Goal: Task Accomplishment & Management: Complete application form

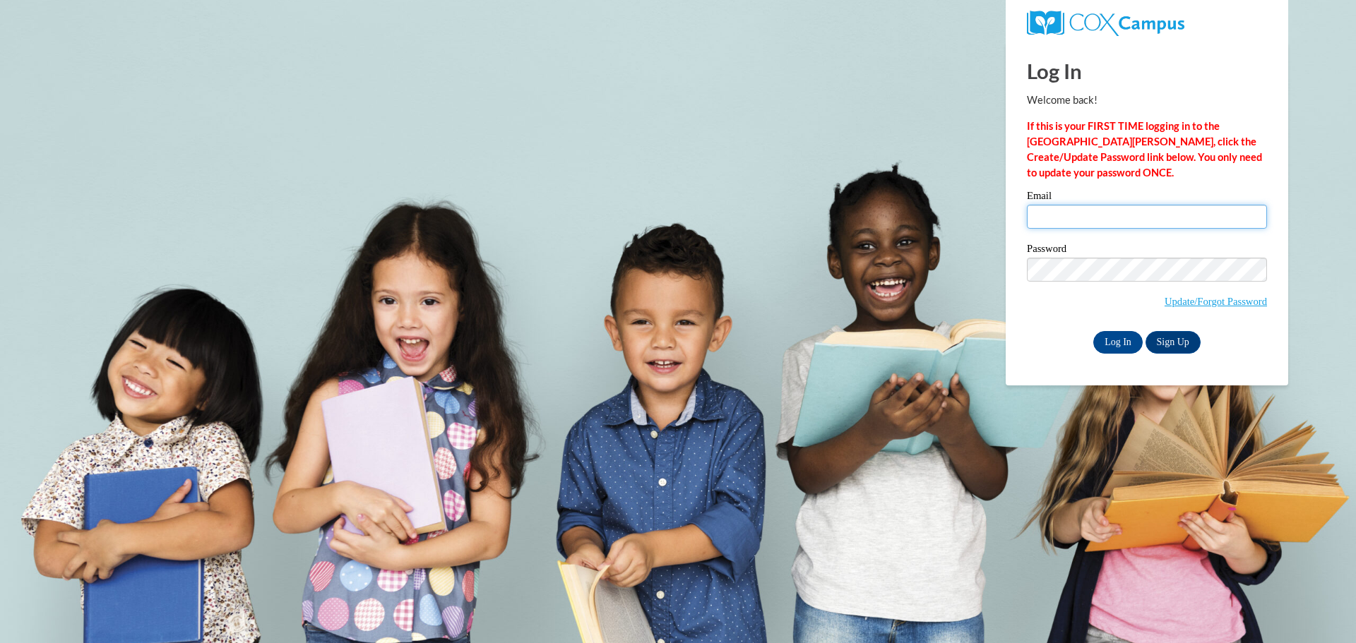
click at [1070, 217] on input "Email" at bounding box center [1147, 217] width 240 height 24
click at [1175, 302] on link "Update/Forgot Password" at bounding box center [1215, 301] width 102 height 11
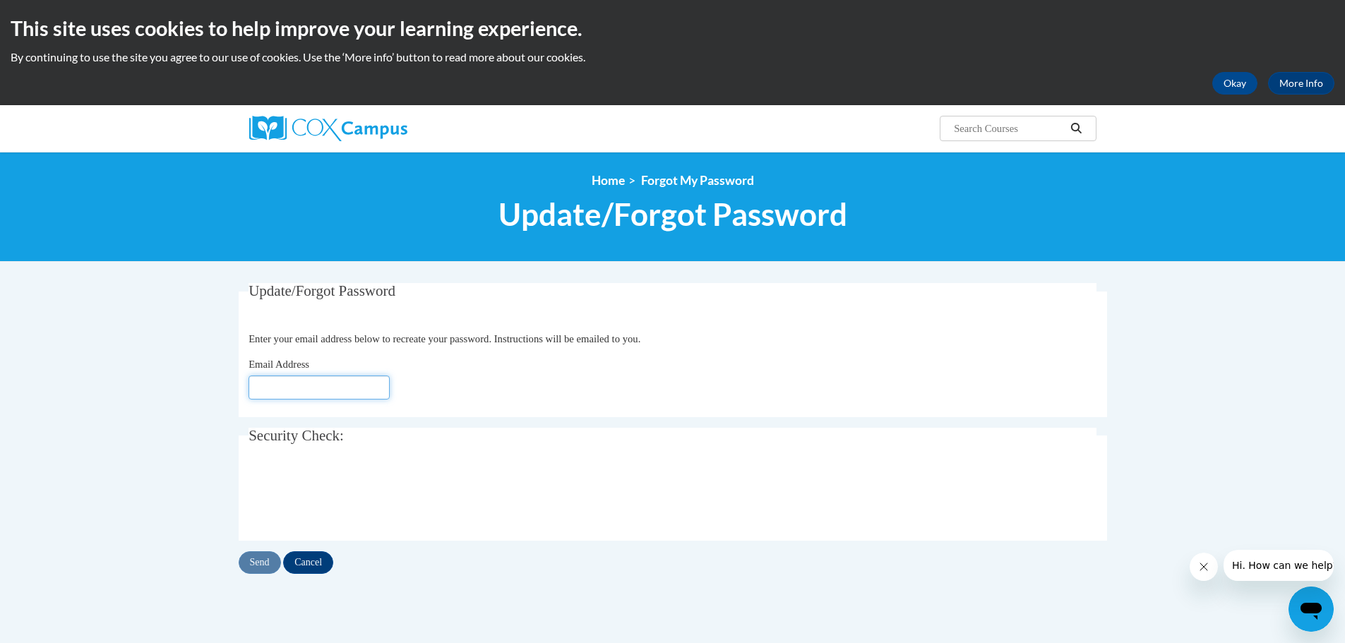
click at [294, 386] on input "Email Address" at bounding box center [319, 388] width 141 height 24
type input "patita1079@gmail.com"
click at [254, 566] on input "Send" at bounding box center [260, 562] width 42 height 23
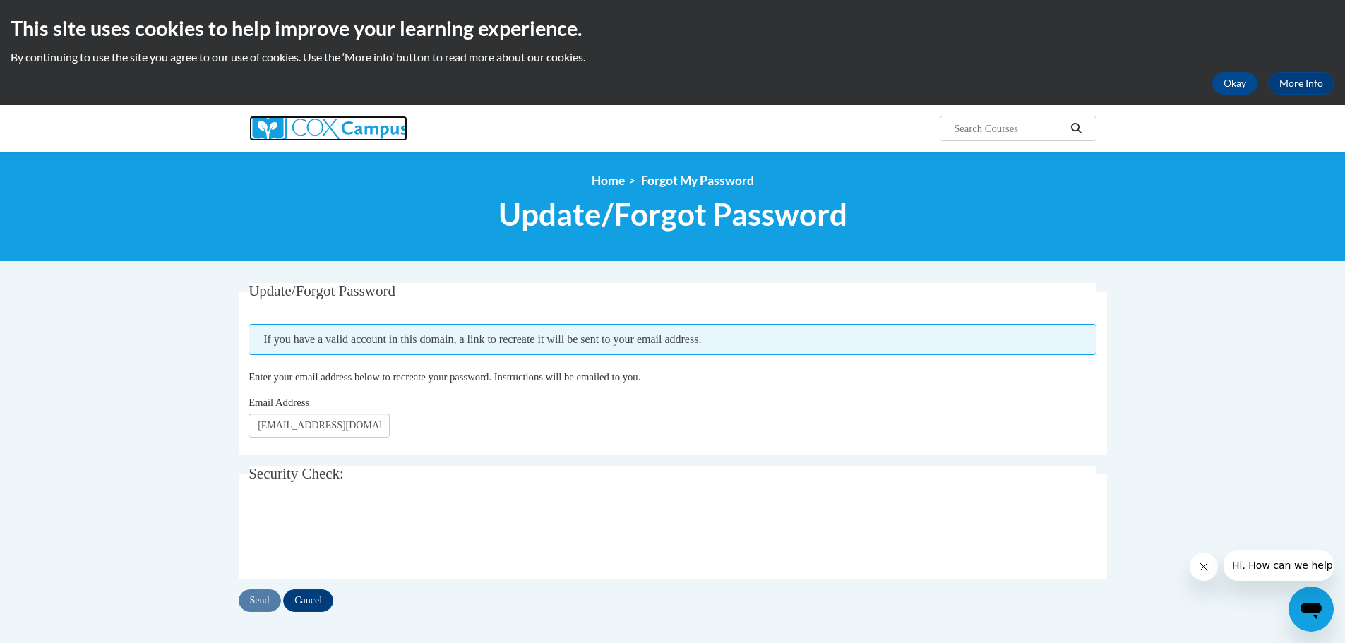
click at [360, 137] on img at bounding box center [328, 128] width 158 height 25
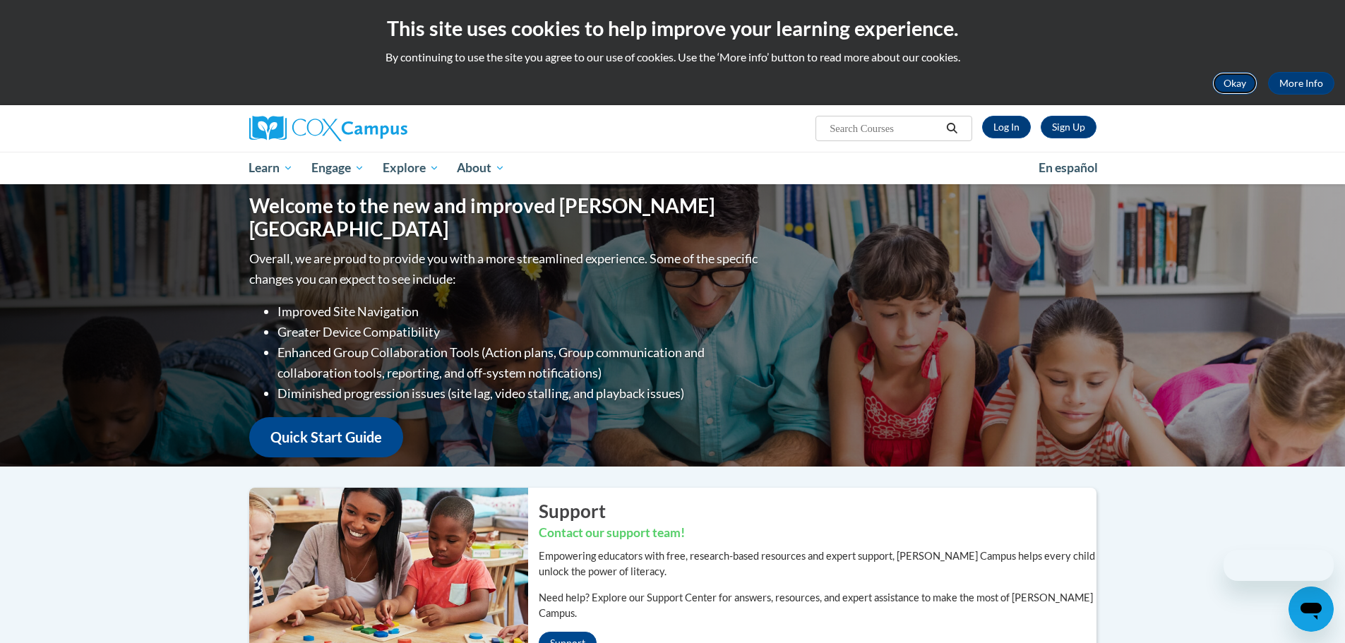
click at [1234, 85] on button "Okay" at bounding box center [1234, 83] width 45 height 23
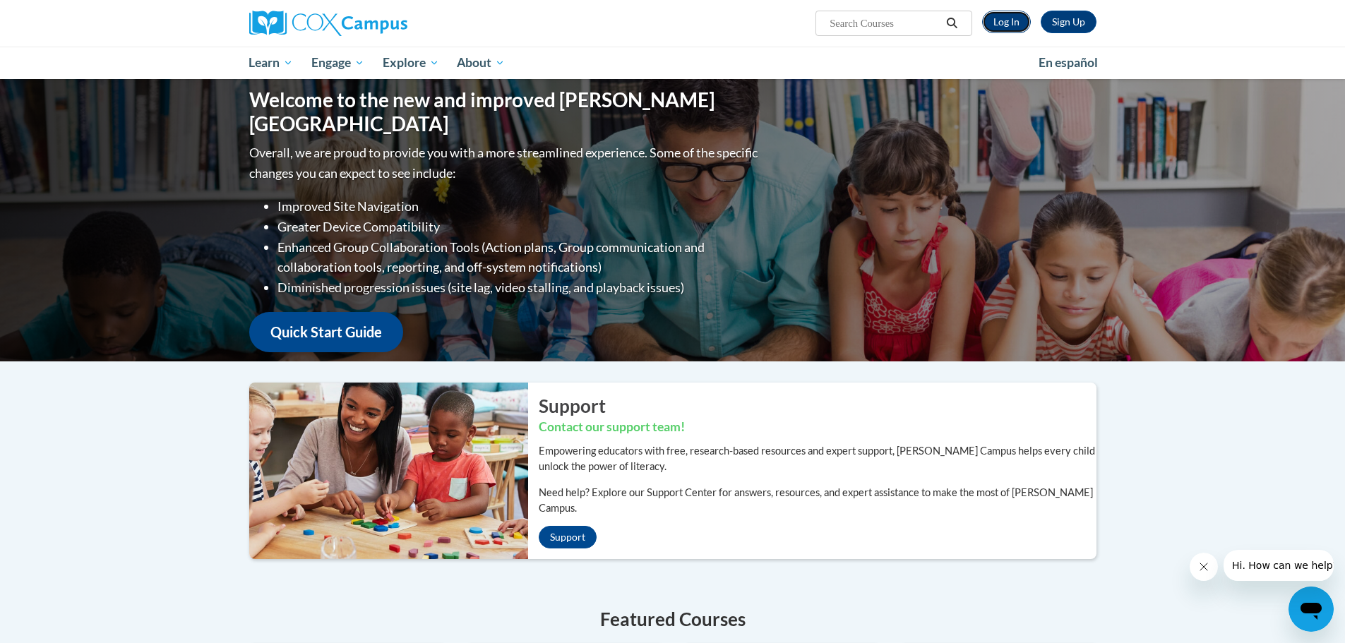
click at [1015, 20] on link "Log In" at bounding box center [1006, 22] width 49 height 23
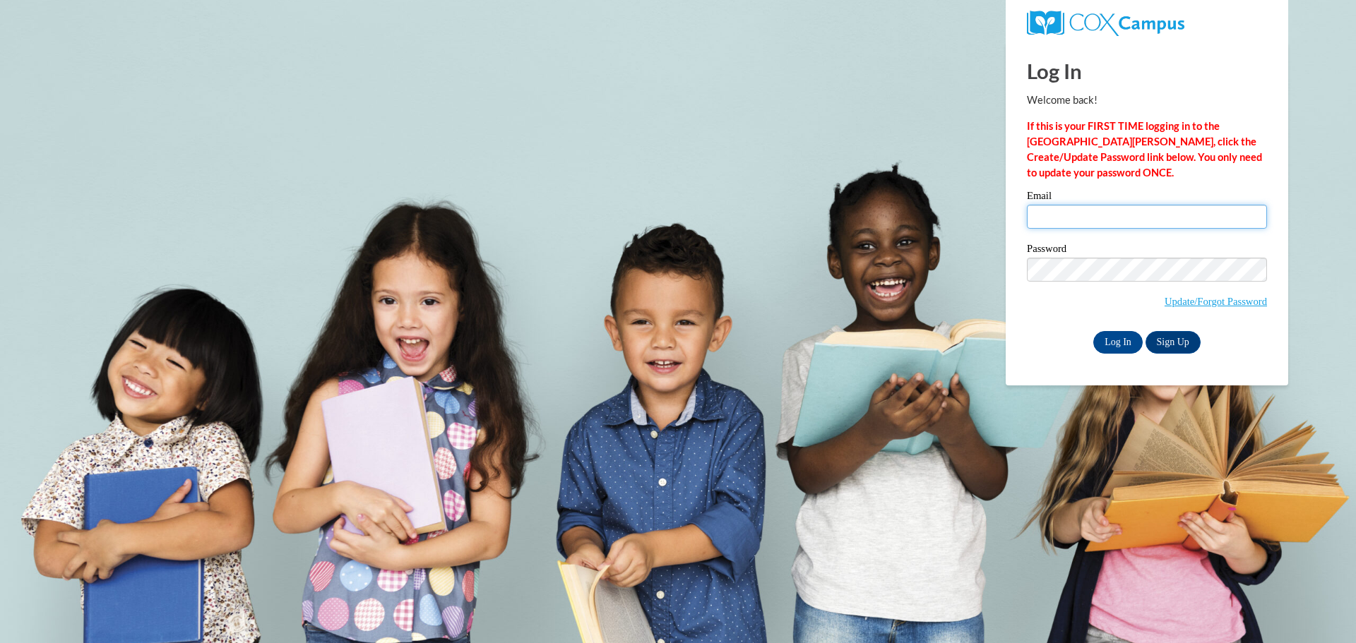
click at [1125, 217] on input "Email" at bounding box center [1147, 217] width 240 height 24
type input "[EMAIL_ADDRESS][DOMAIN_NAME]"
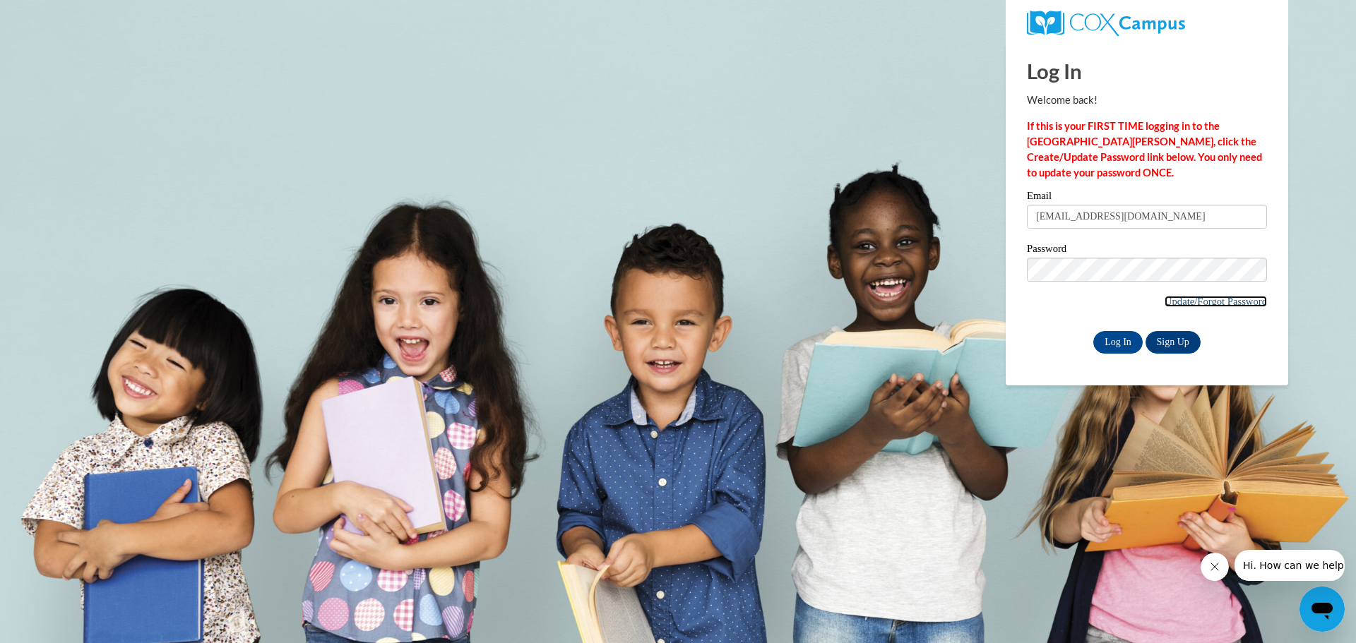
click at [1251, 302] on link "Update/Forgot Password" at bounding box center [1215, 301] width 102 height 11
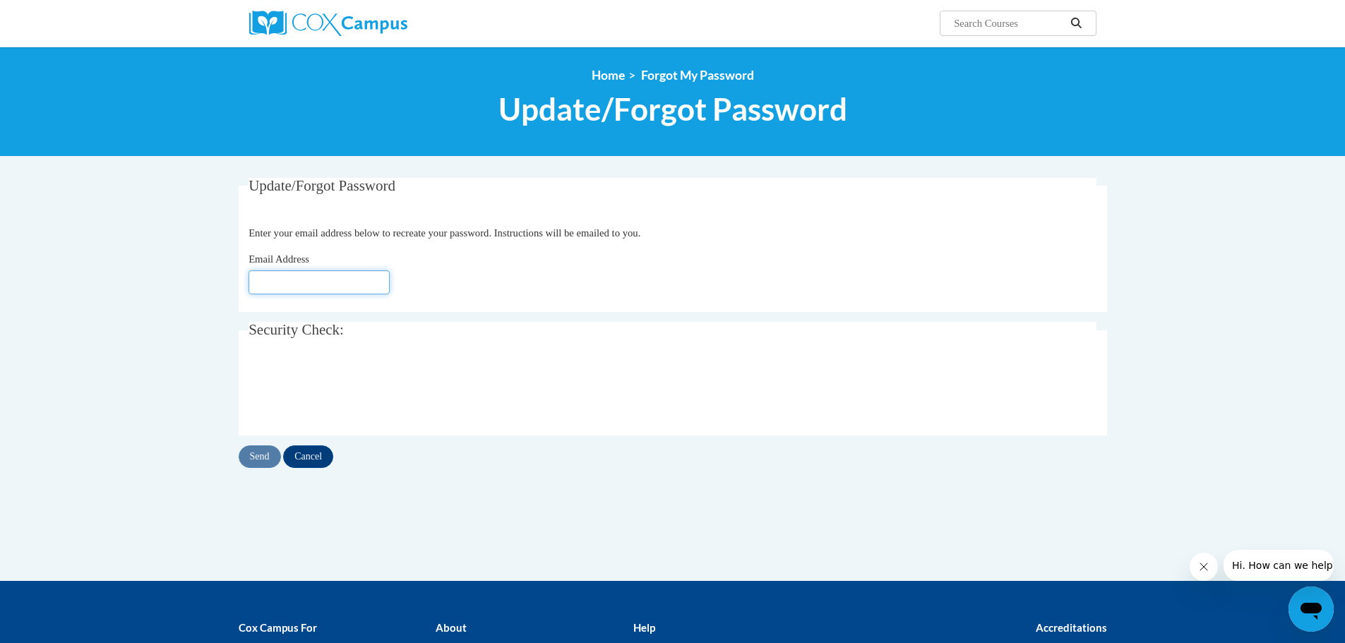
click at [342, 285] on input "Email Address" at bounding box center [319, 282] width 141 height 24
type input "[EMAIL_ADDRESS][DOMAIN_NAME]"
click at [267, 457] on input "Send" at bounding box center [260, 457] width 42 height 23
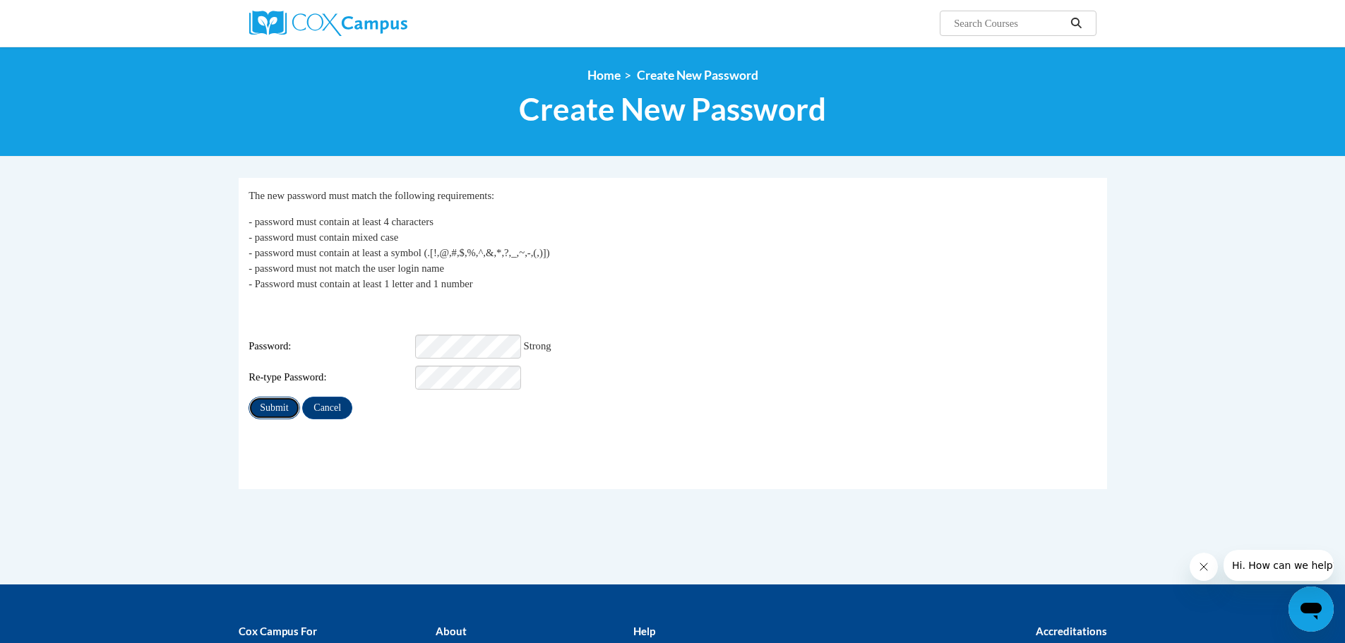
click at [283, 402] on input "Submit" at bounding box center [274, 408] width 51 height 23
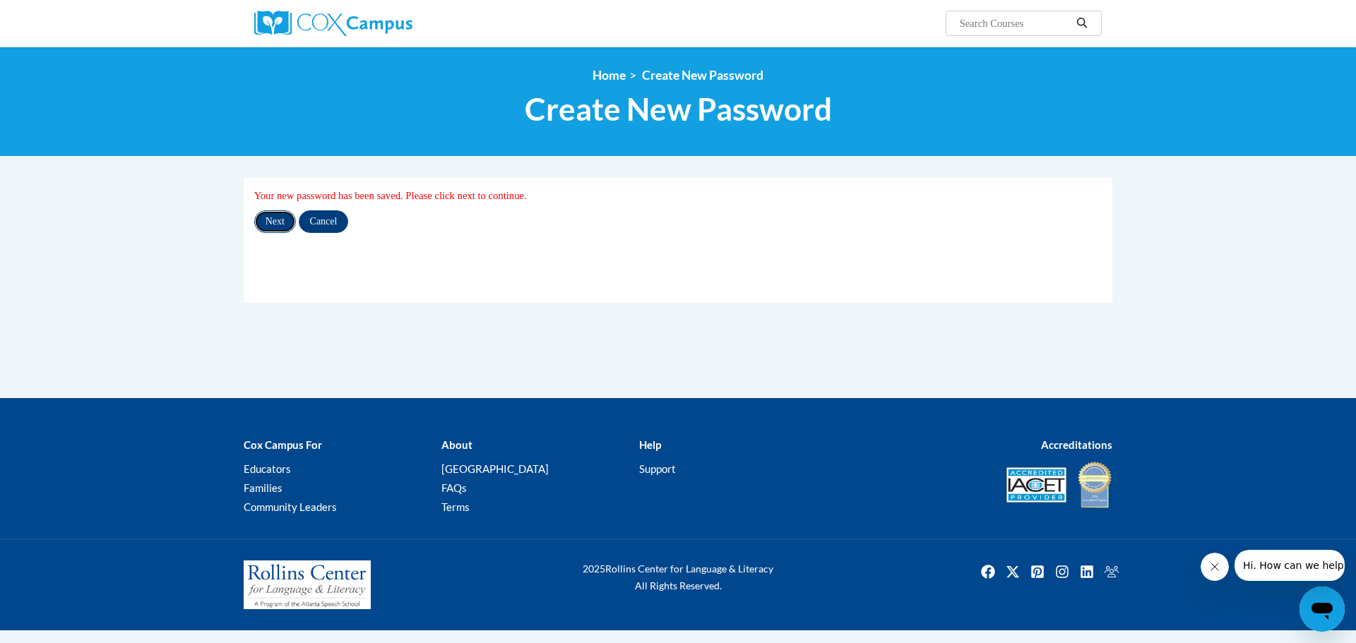
click at [285, 220] on input "Next" at bounding box center [275, 221] width 42 height 23
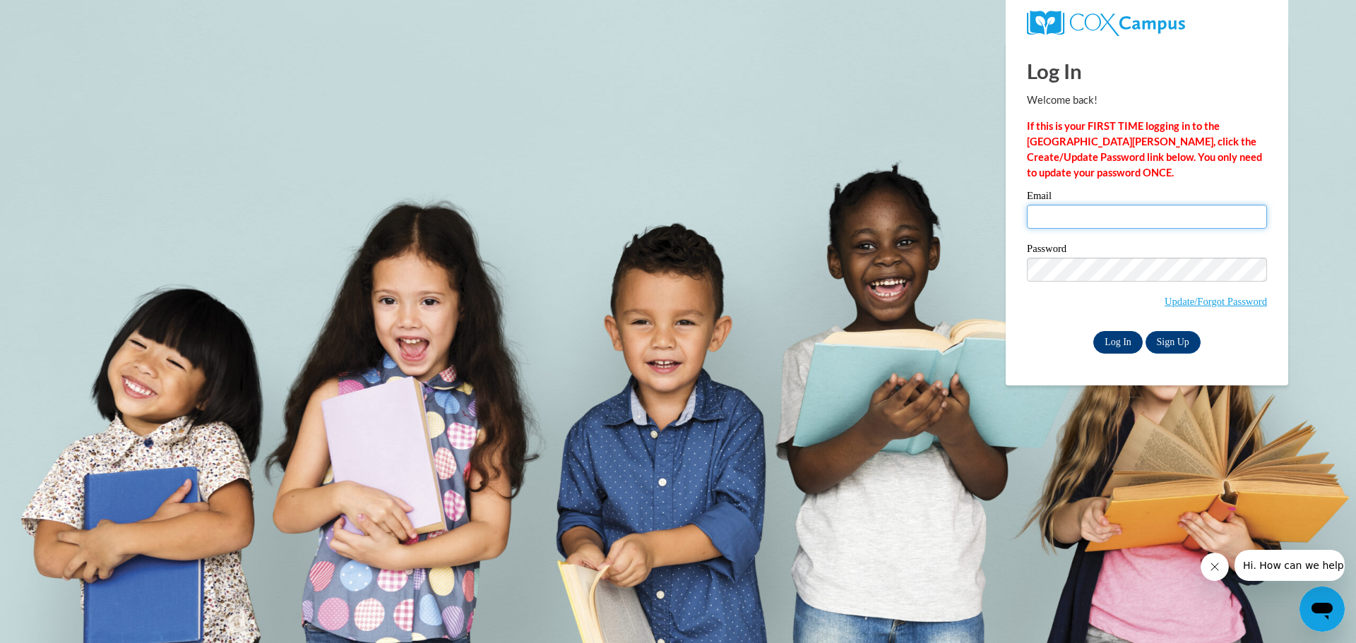
type input "patita1079@gmail.com"
click at [1119, 339] on input "Log In" at bounding box center [1117, 342] width 49 height 23
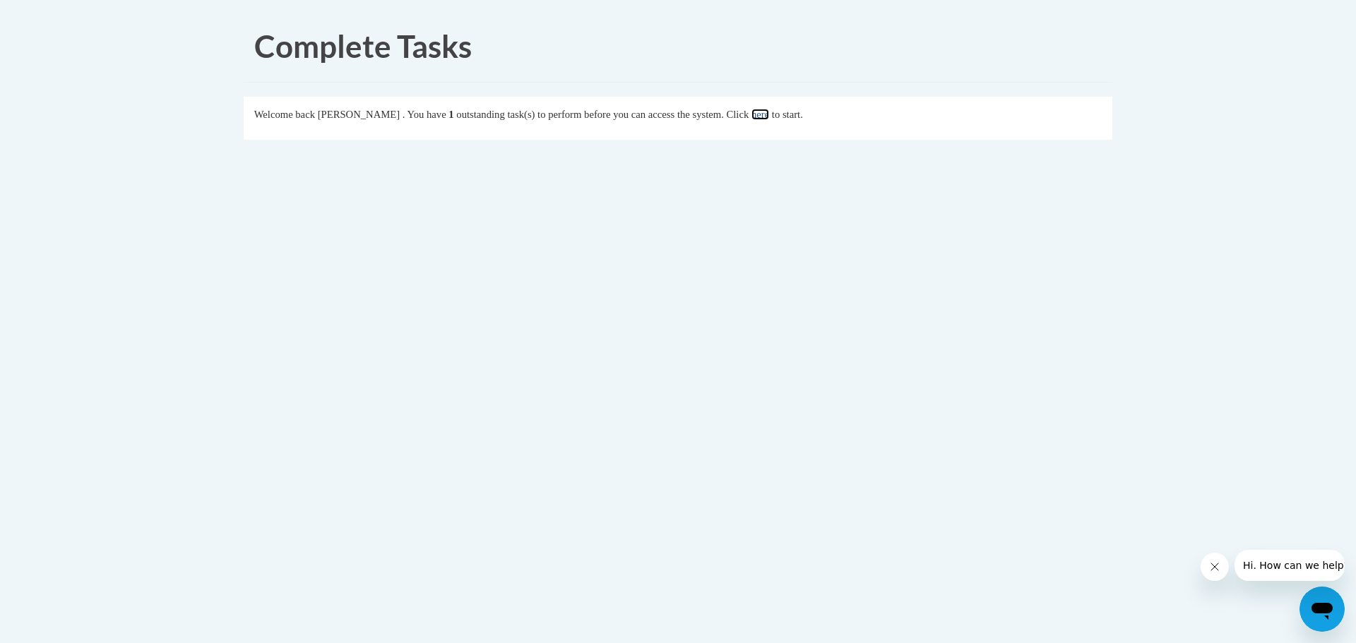
click at [769, 117] on link "here" at bounding box center [760, 114] width 18 height 11
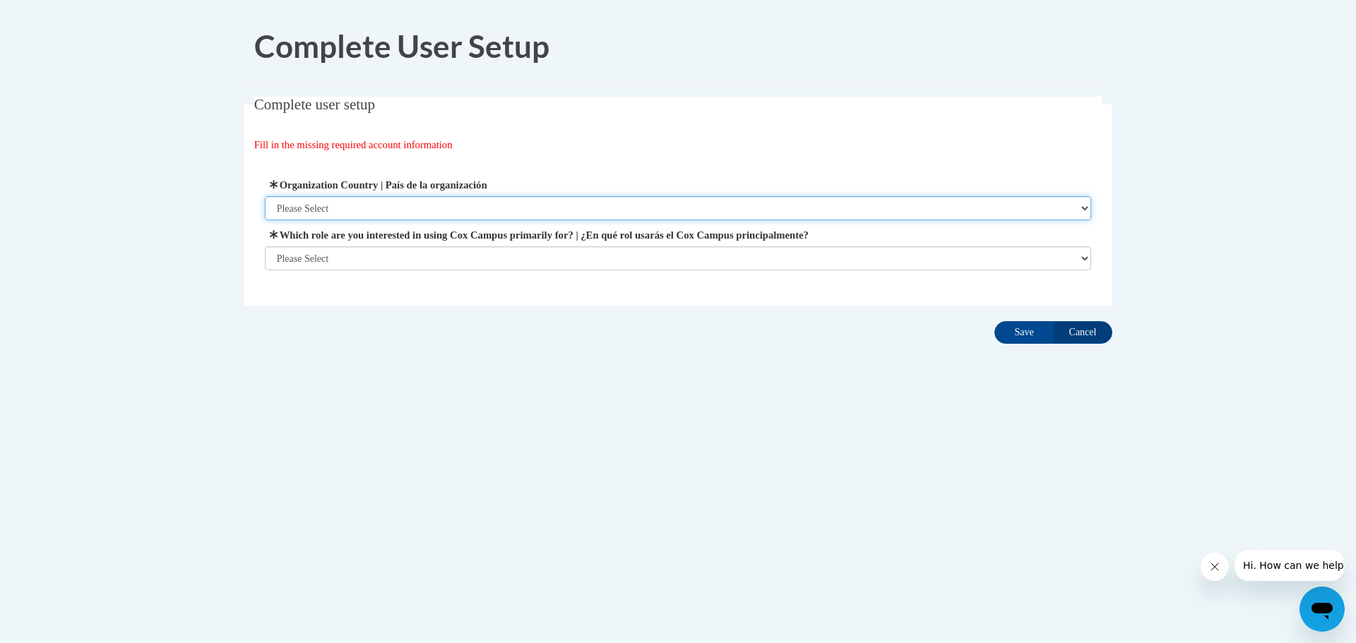
click at [535, 198] on select "Please Select [GEOGRAPHIC_DATA] | [GEOGRAPHIC_DATA] Outside of [GEOGRAPHIC_DATA…" at bounding box center [678, 208] width 827 height 24
select select "ad49bcad-a171-4b2e-b99c-48b446064914"
click at [265, 196] on select "Please Select [GEOGRAPHIC_DATA] | [GEOGRAPHIC_DATA] Outside of [GEOGRAPHIC_DATA…" at bounding box center [678, 208] width 827 height 24
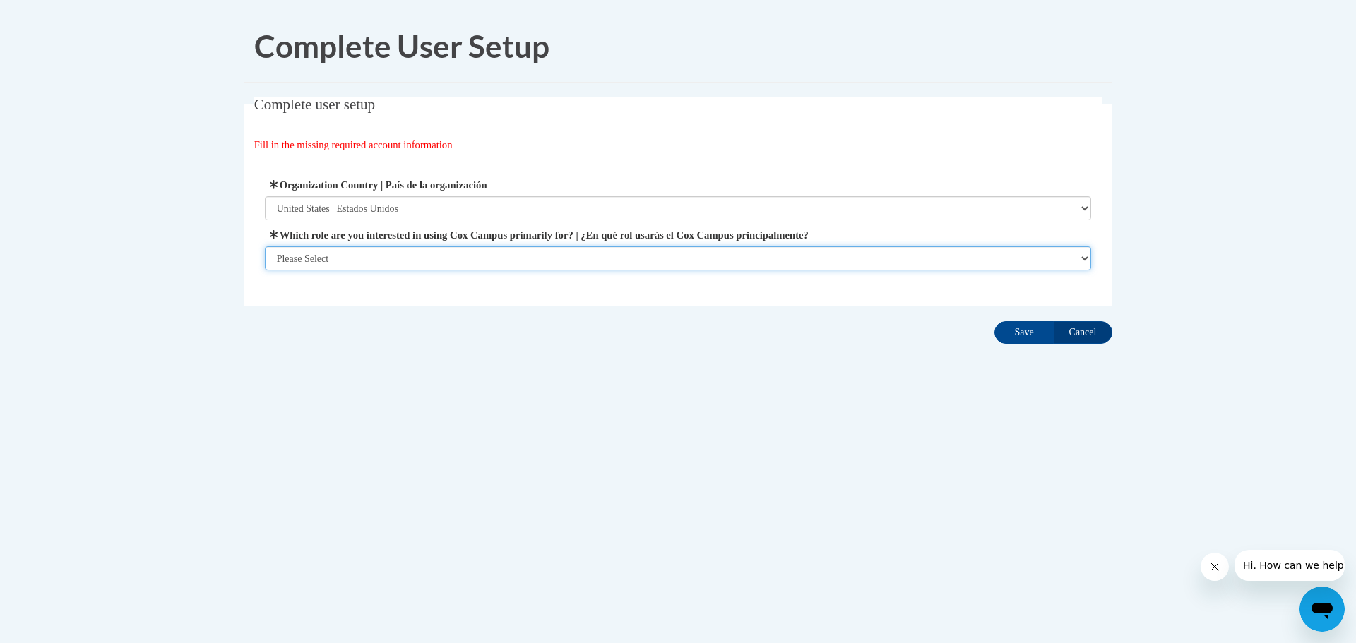
click at [1085, 254] on select "Please Select College/University | Colegio/Universidad Community/Nonprofit Part…" at bounding box center [678, 258] width 827 height 24
select select "fbf2d438-af2f-41f8-98f1-81c410e29de3"
click at [265, 270] on select "Please Select College/University | Colegio/Universidad Community/Nonprofit Part…" at bounding box center [678, 258] width 827 height 24
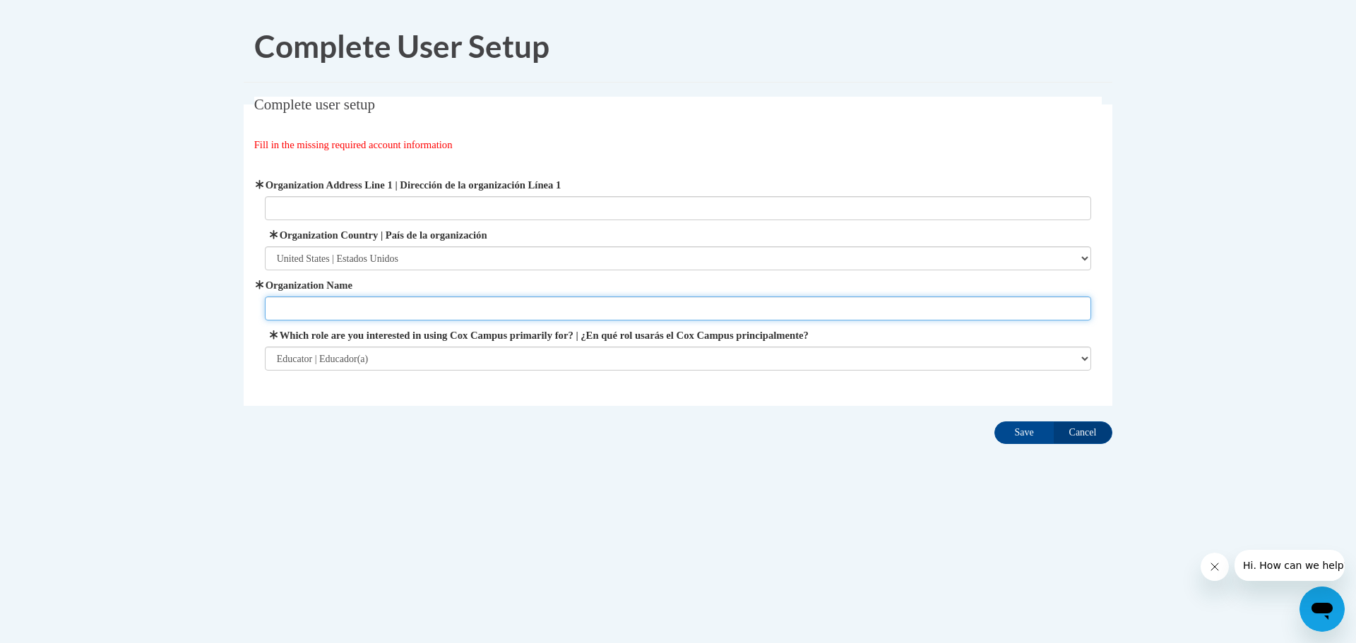
click at [439, 302] on input "Organization Name" at bounding box center [678, 309] width 827 height 24
type input "St. Ignatius Preschool"
click at [1027, 438] on input "Save" at bounding box center [1023, 433] width 59 height 23
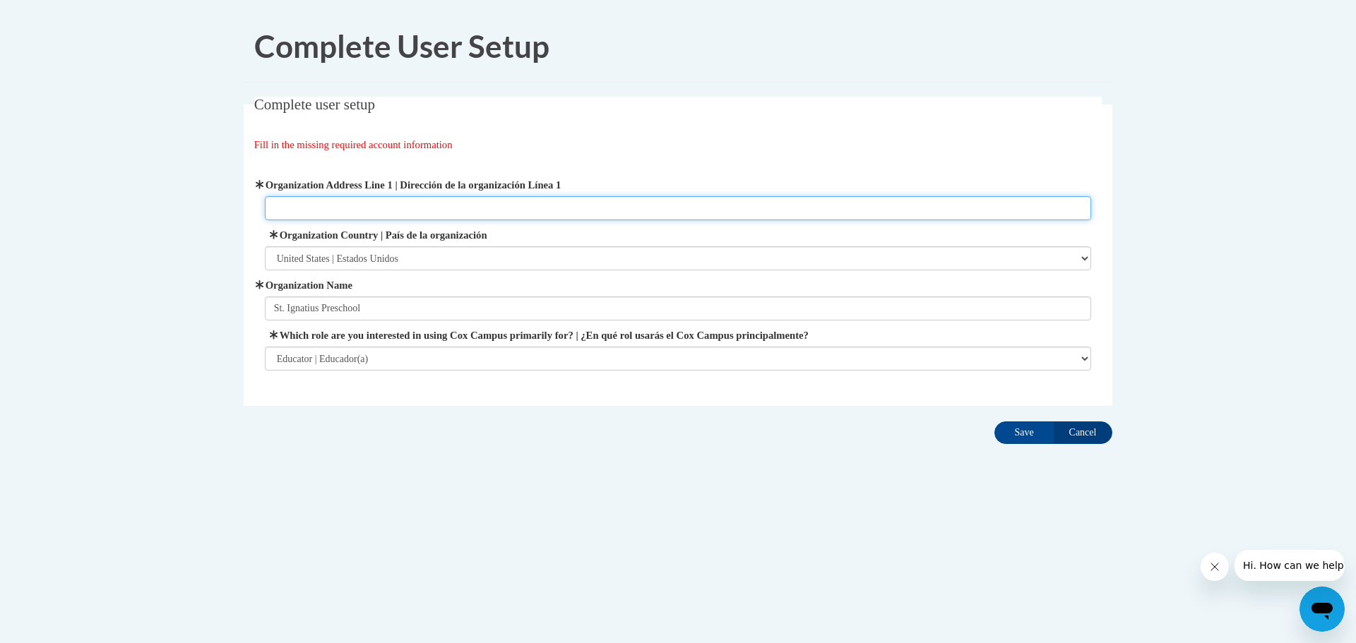
click at [323, 208] on input "Organization Address Line 1 | Dirección de la organización Línea 1" at bounding box center [678, 208] width 827 height 24
click at [307, 205] on input "725 E orange St." at bounding box center [678, 208] width 827 height 24
click at [403, 210] on input "725 E Orange St." at bounding box center [678, 208] width 827 height 24
type input "725 E Orange St. Tarpon Springs FL"
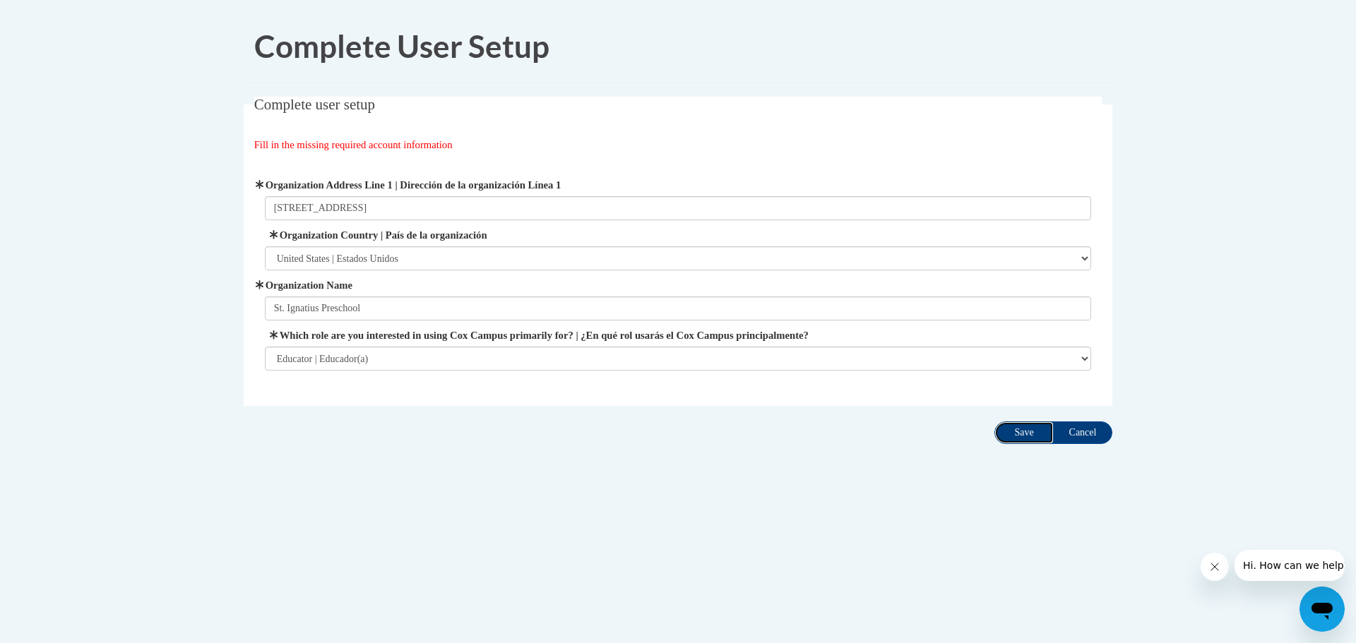
click at [1023, 435] on input "Save" at bounding box center [1023, 433] width 59 height 23
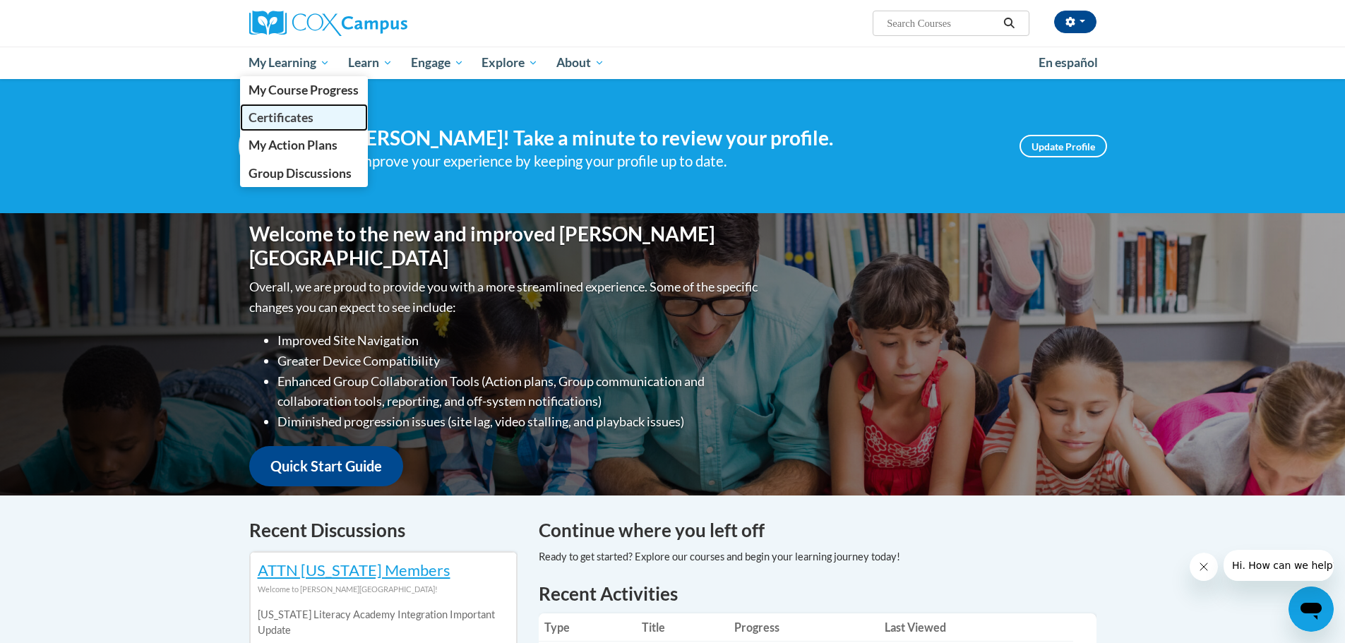
click at [296, 115] on span "Certificates" at bounding box center [281, 117] width 65 height 15
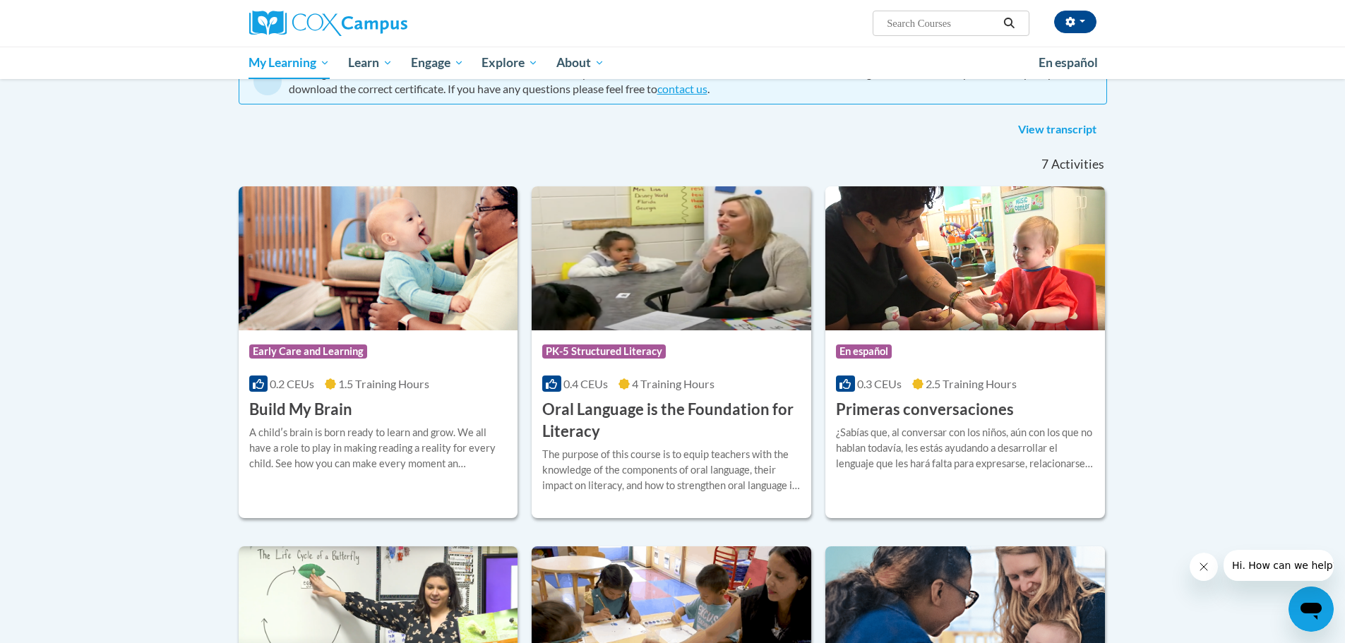
scroll to position [141, 0]
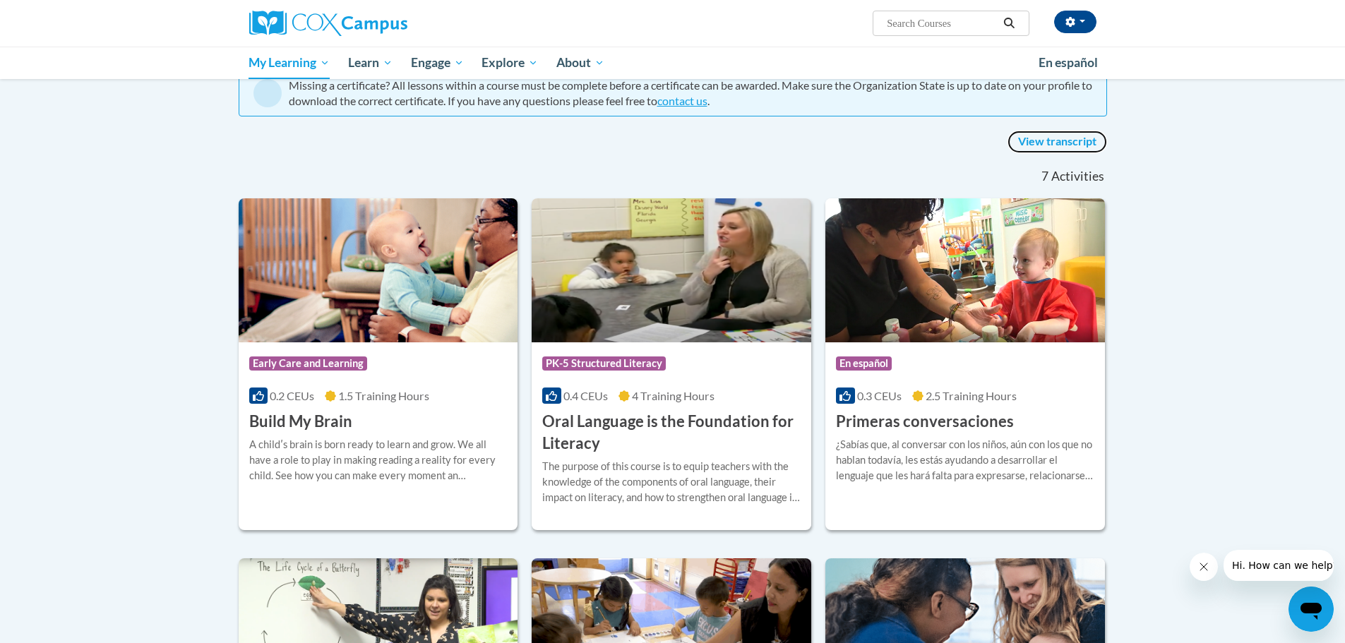
click at [1057, 140] on link "View transcript" at bounding box center [1058, 142] width 100 height 23
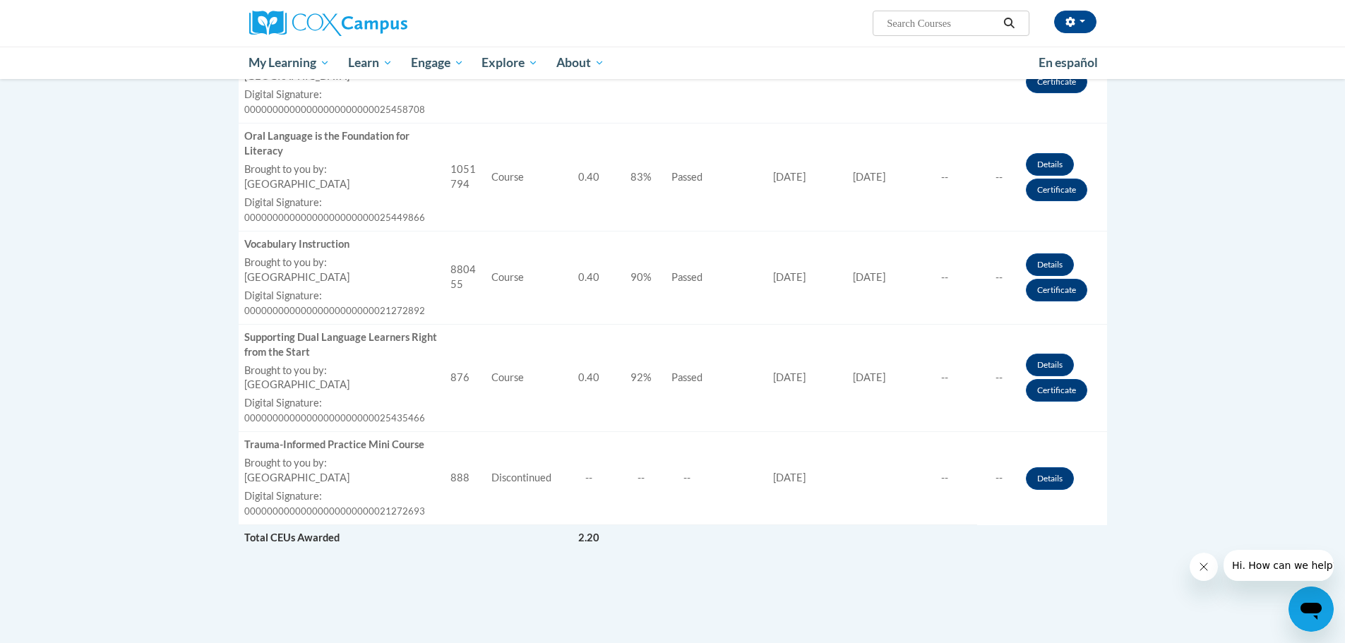
scroll to position [847, 0]
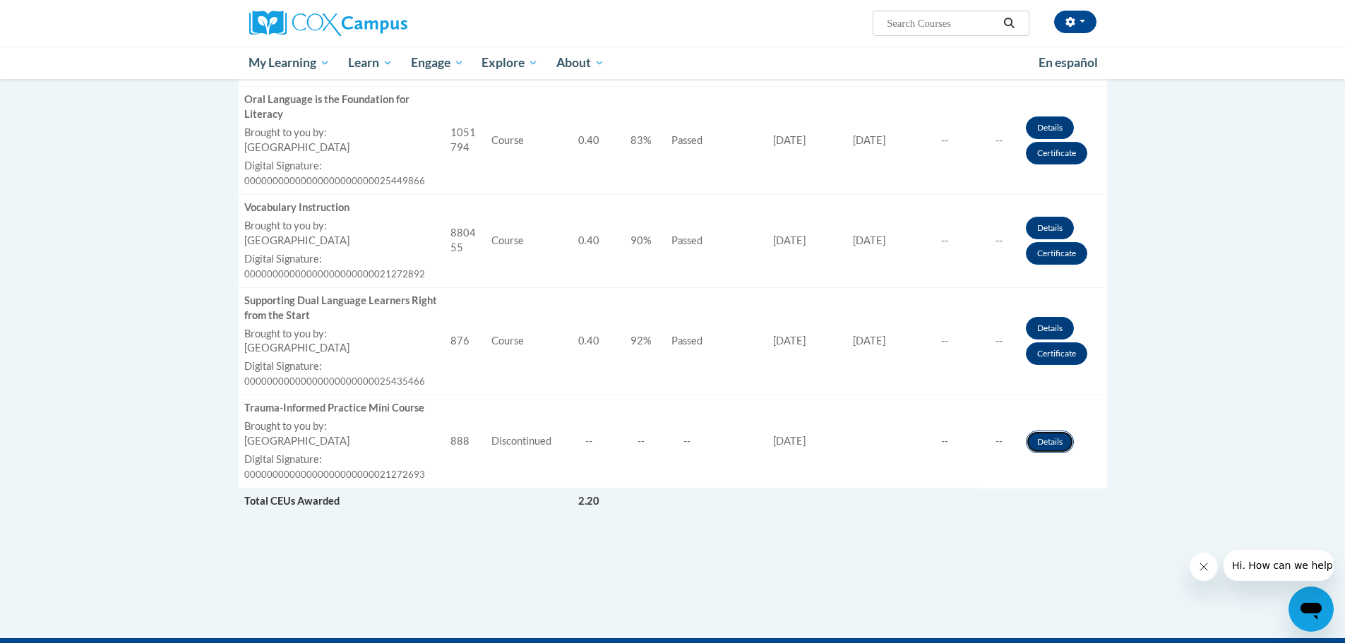
click at [1048, 444] on link "Details" at bounding box center [1050, 442] width 48 height 23
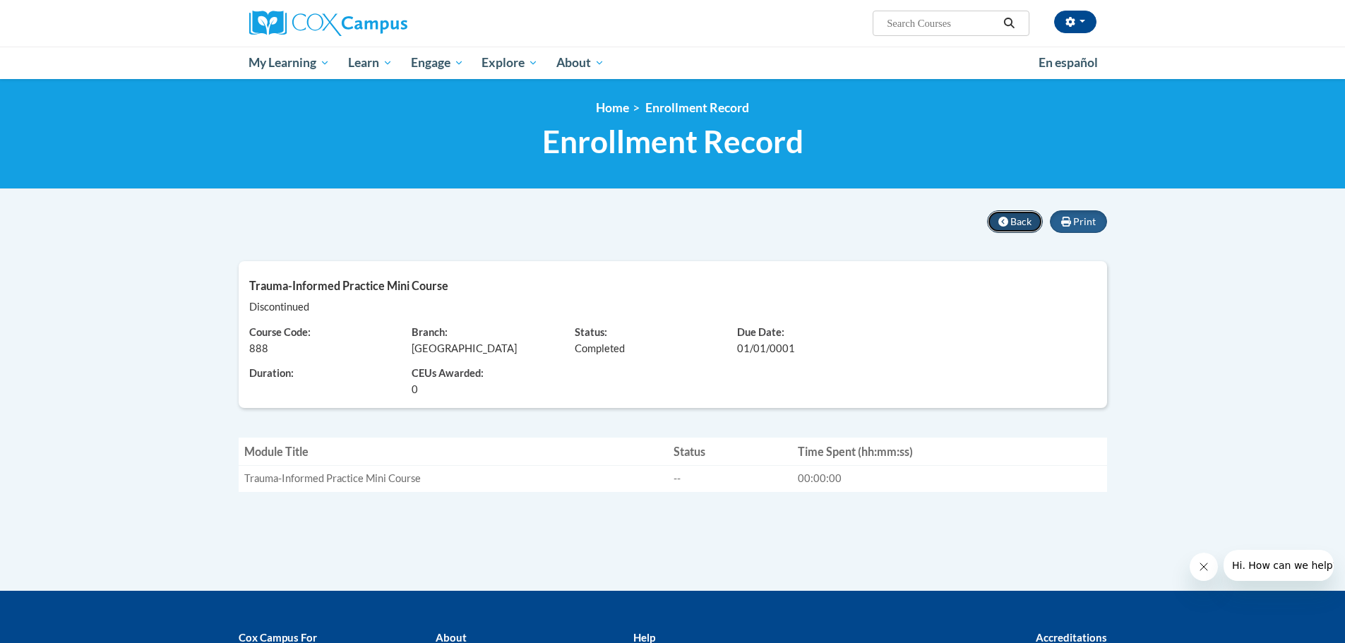
click at [1000, 224] on icon at bounding box center [1003, 222] width 10 height 10
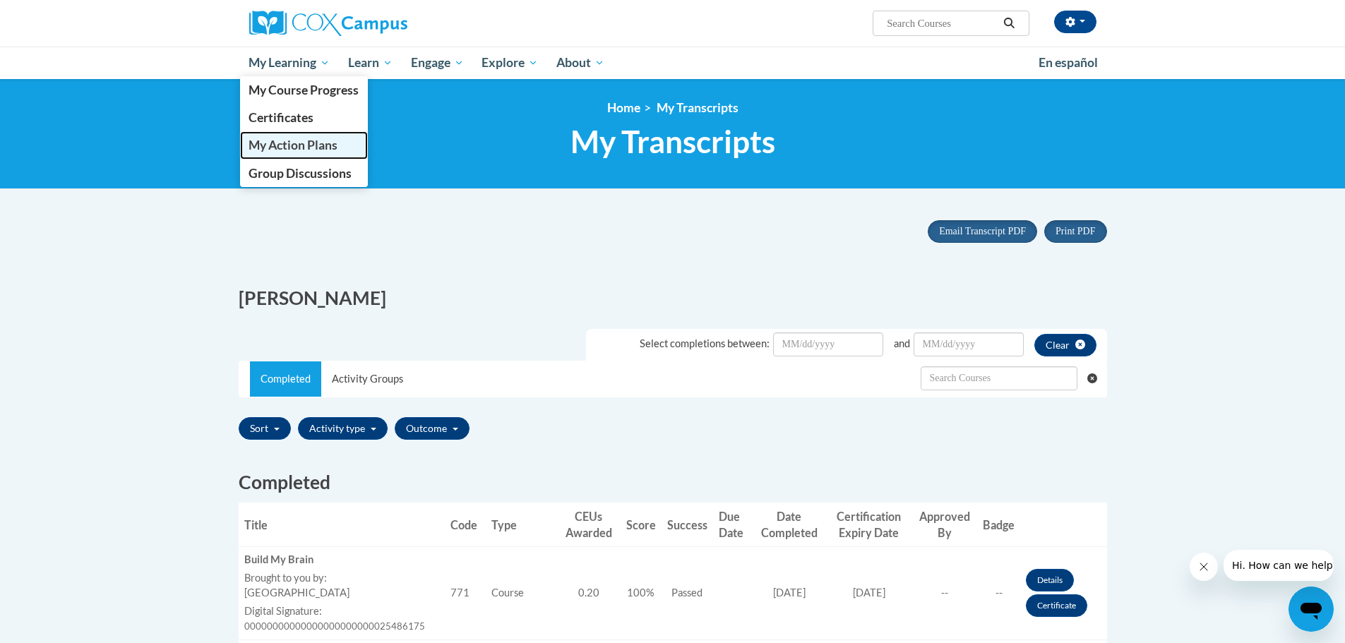
click at [321, 143] on span "My Action Plans" at bounding box center [293, 145] width 89 height 15
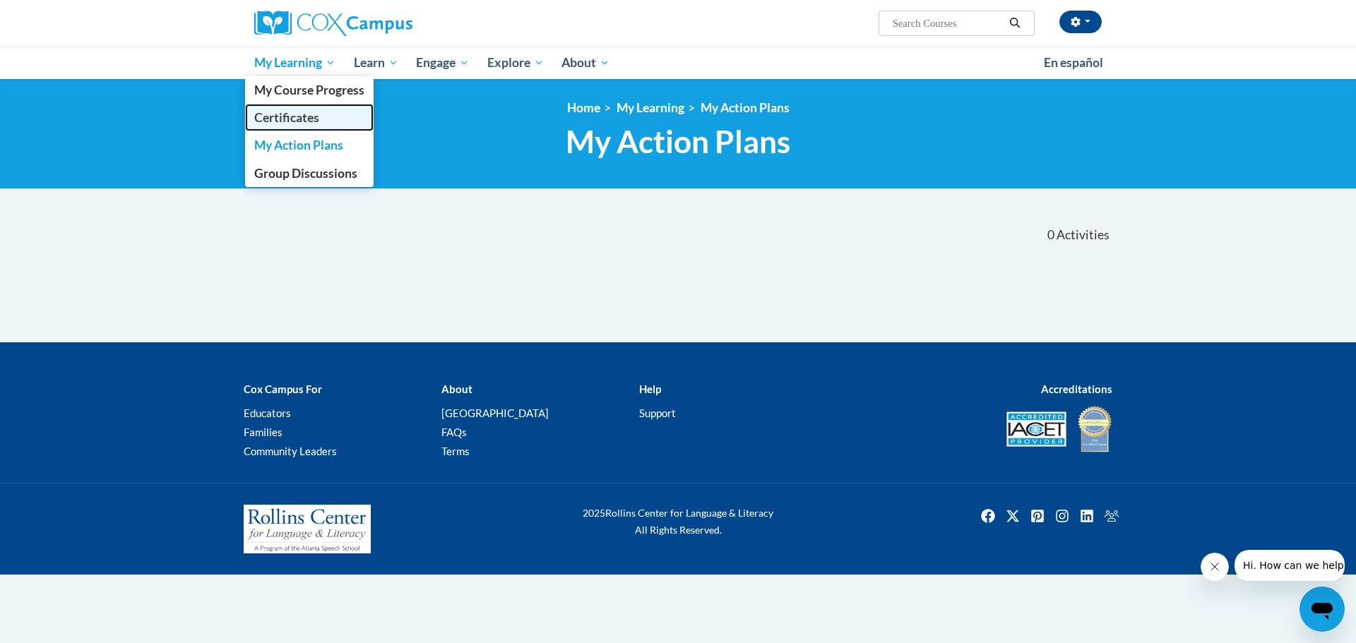
click at [311, 117] on span "Certificates" at bounding box center [286, 117] width 65 height 15
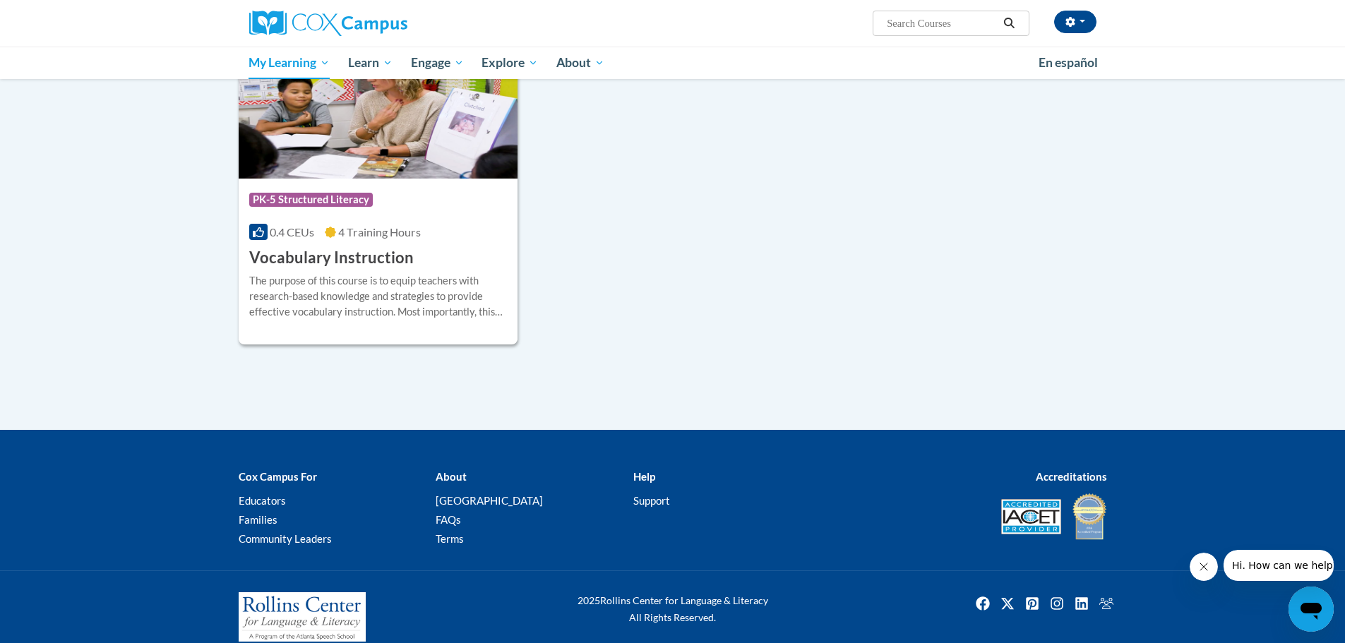
scroll to position [1046, 0]
